Goal: Task Accomplishment & Management: Use online tool/utility

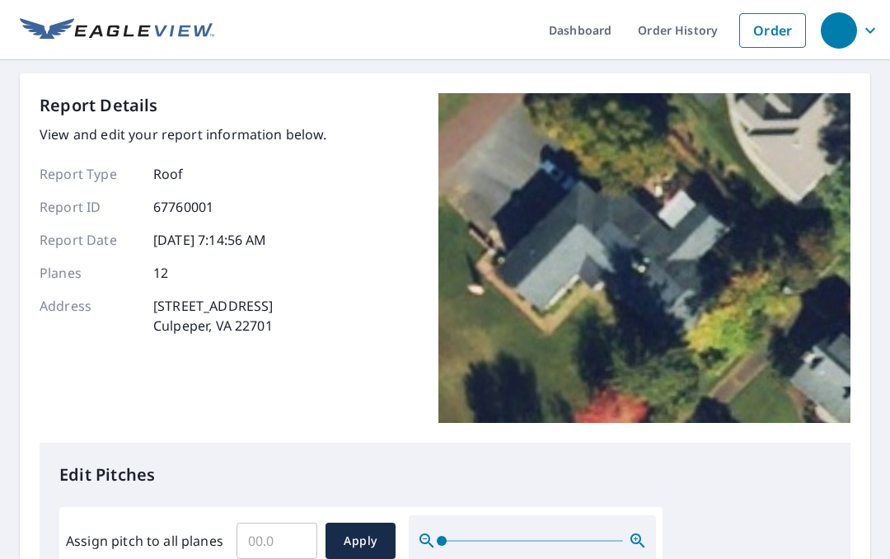
click at [782, 31] on link "Order" at bounding box center [772, 30] width 67 height 35
click at [295, 543] on input "Assign pitch to all planes" at bounding box center [277, 541] width 81 height 46
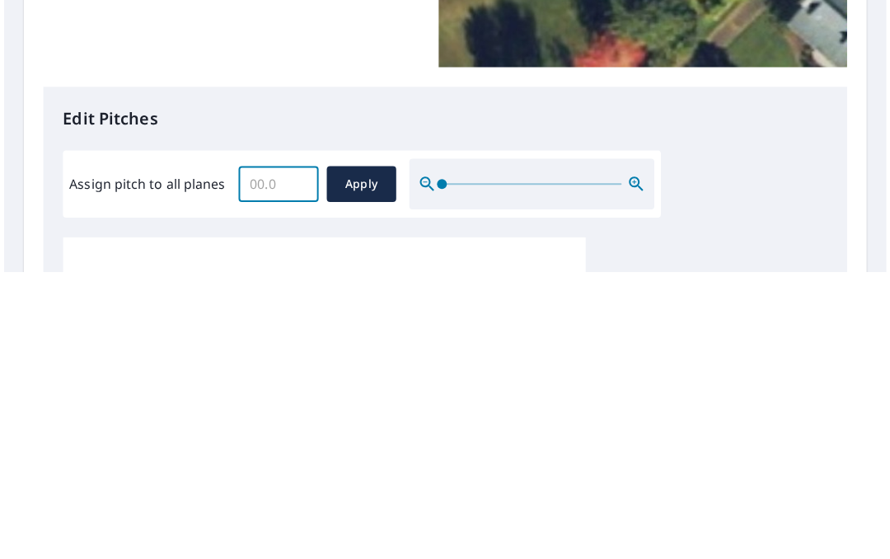
scroll to position [90, 0]
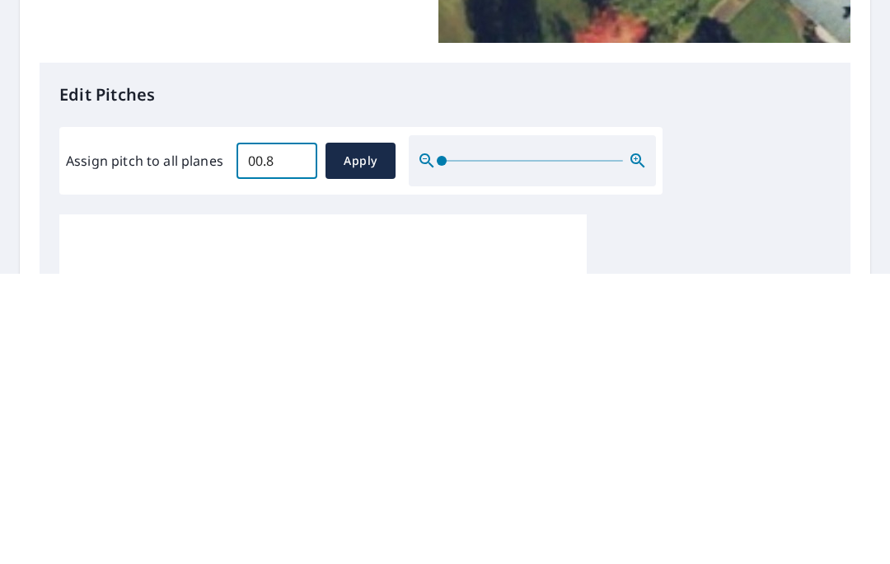
type input "00.8"
click at [366, 441] on span "Apply" at bounding box center [361, 451] width 44 height 21
type input "00.8"
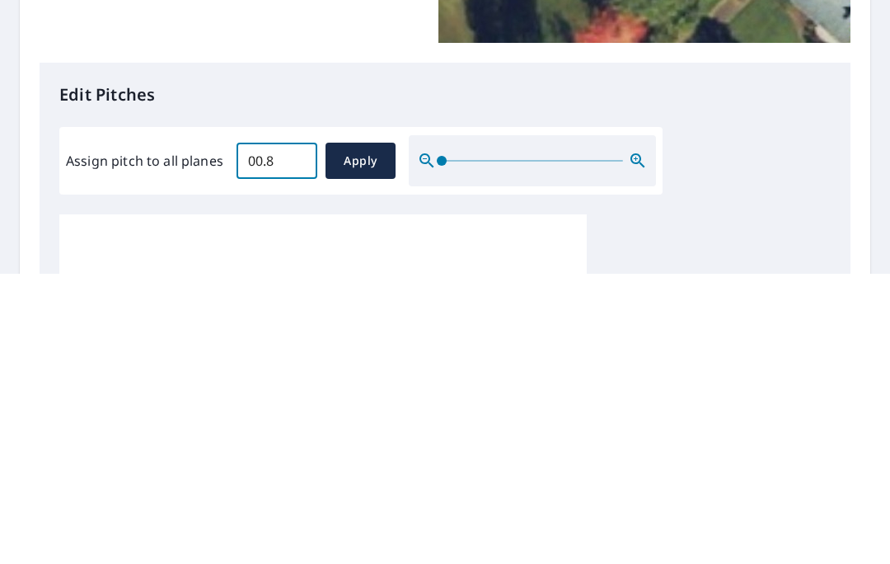
type input "00.8"
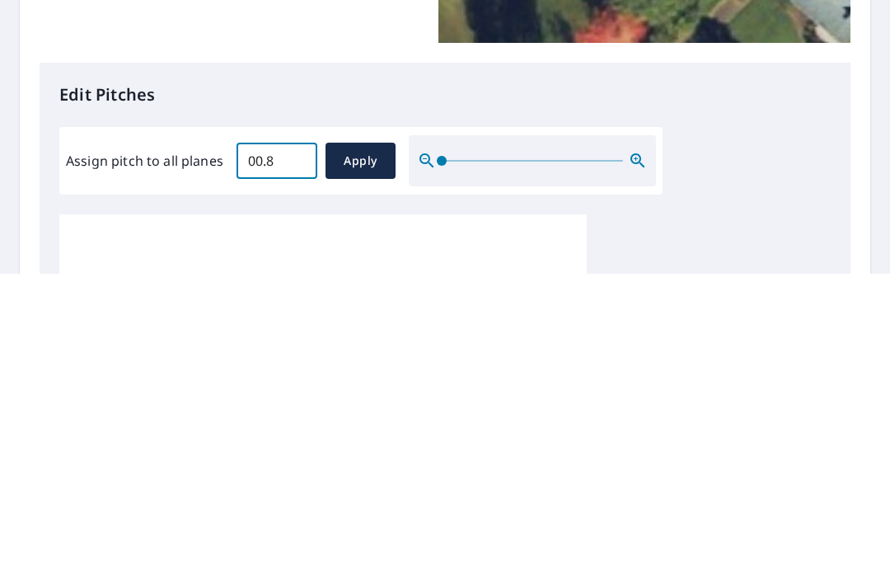
type input "00.8"
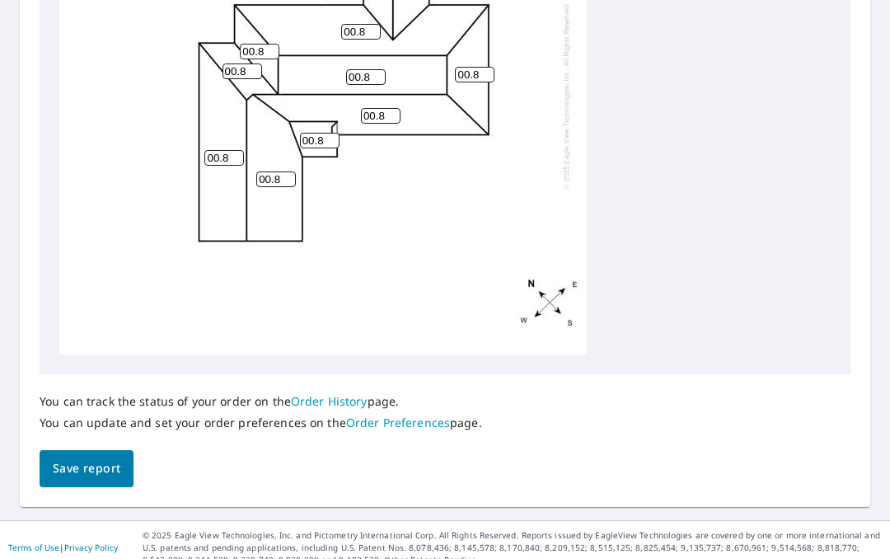
scroll to position [757, 0]
click at [96, 462] on span "Save report" at bounding box center [87, 468] width 68 height 21
click at [94, 459] on span "Save report" at bounding box center [87, 469] width 68 height 21
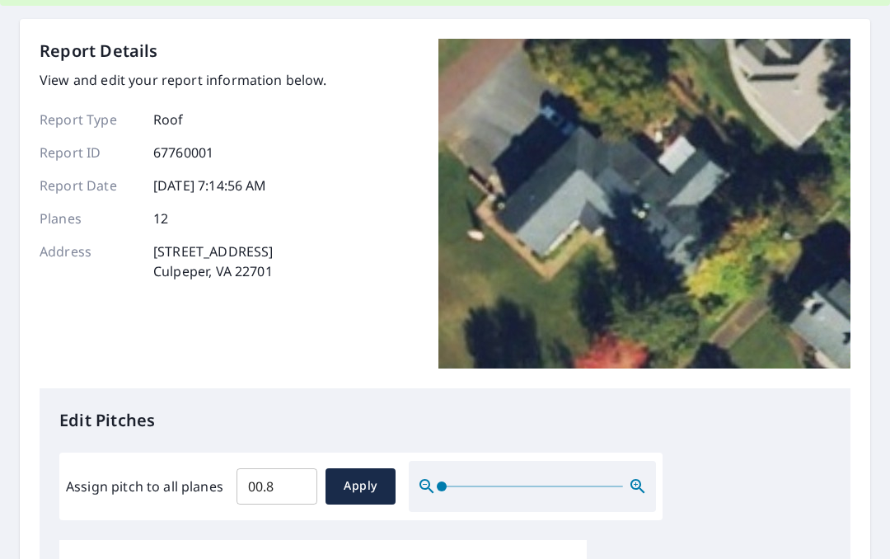
scroll to position [0, 0]
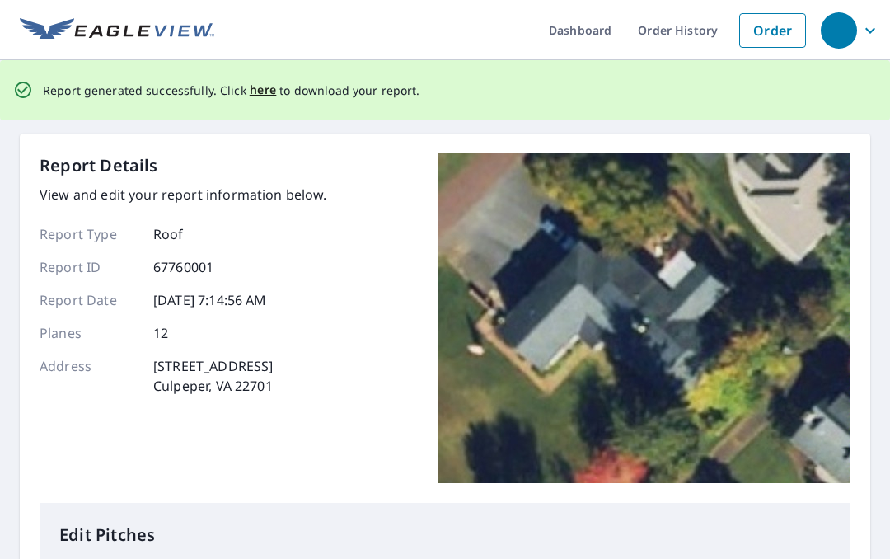
click at [264, 93] on span "here" at bounding box center [263, 90] width 27 height 21
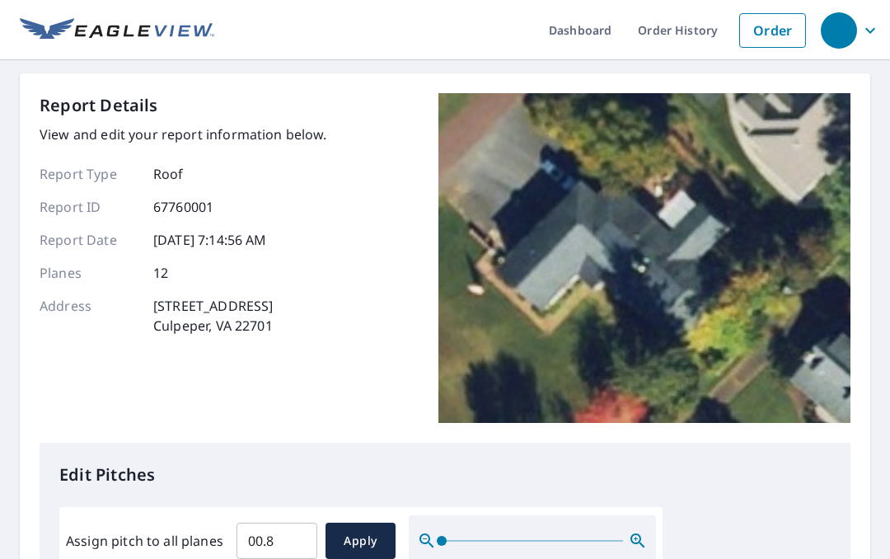
click at [774, 21] on link "Order" at bounding box center [772, 30] width 67 height 35
